Goal: Task Accomplishment & Management: Complete application form

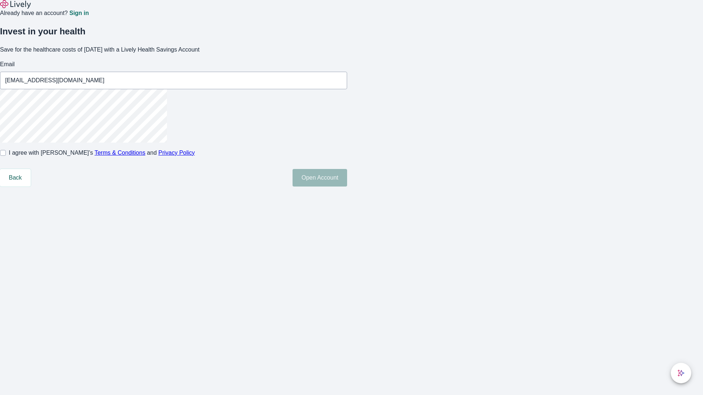
click at [6, 156] on input "I agree with Lively’s Terms & Conditions and Privacy Policy" at bounding box center [3, 153] width 6 height 6
checkbox input "true"
click at [347, 187] on button "Open Account" at bounding box center [319, 178] width 55 height 18
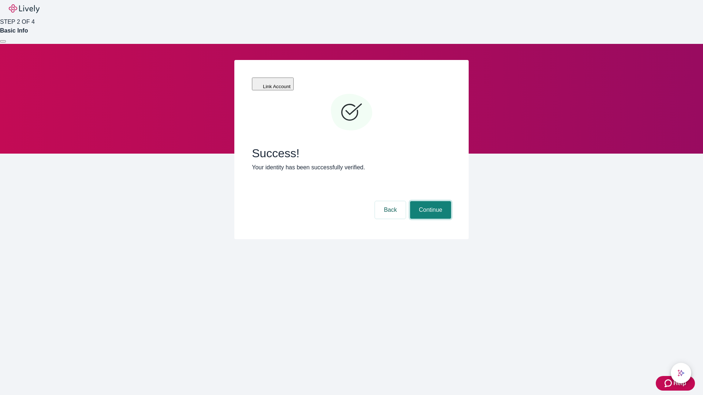
click at [429, 201] on button "Continue" at bounding box center [430, 210] width 41 height 18
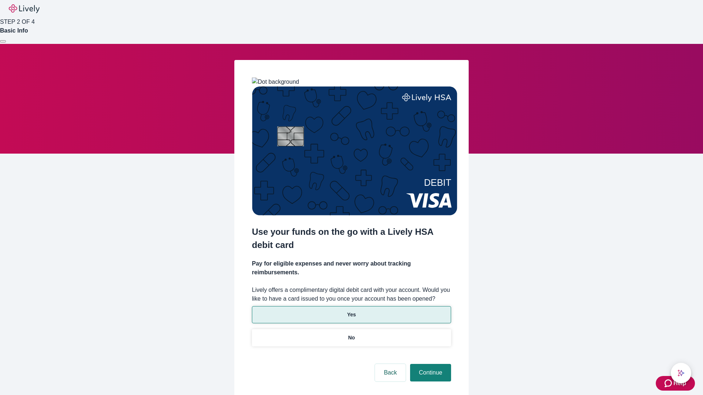
click at [351, 311] on p "Yes" at bounding box center [351, 315] width 9 height 8
click at [429, 364] on button "Continue" at bounding box center [430, 373] width 41 height 18
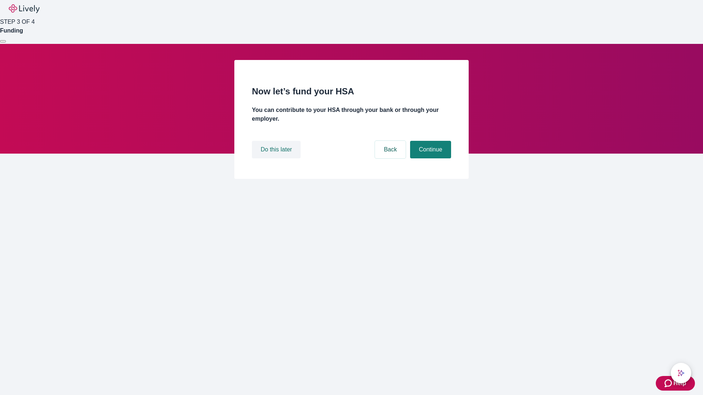
click at [277, 158] on button "Do this later" at bounding box center [276, 150] width 49 height 18
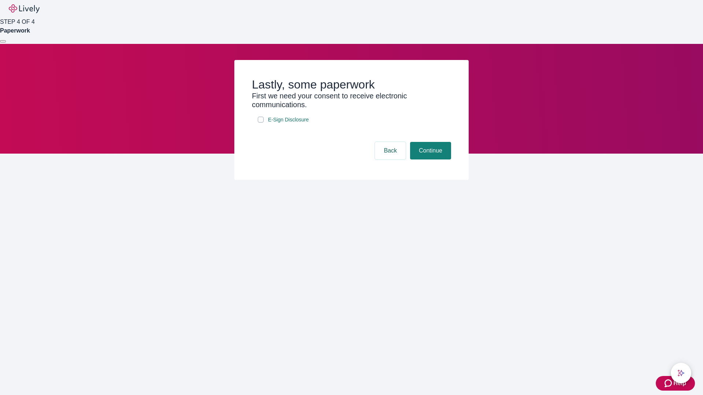
click at [261, 123] on input "E-Sign Disclosure" at bounding box center [261, 120] width 6 height 6
checkbox input "true"
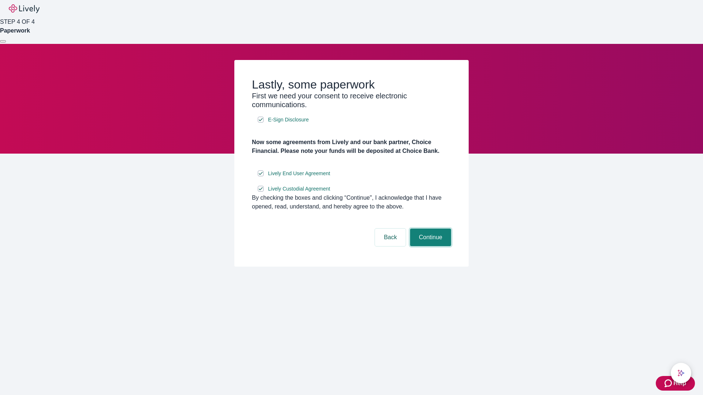
click at [429, 246] on button "Continue" at bounding box center [430, 238] width 41 height 18
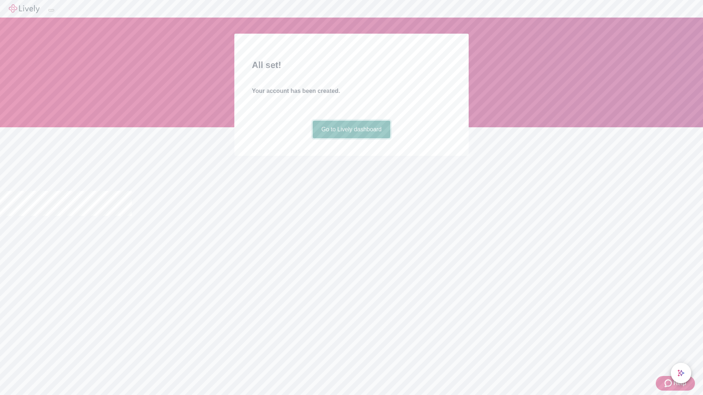
click at [351, 138] on link "Go to Lively dashboard" at bounding box center [352, 130] width 78 height 18
